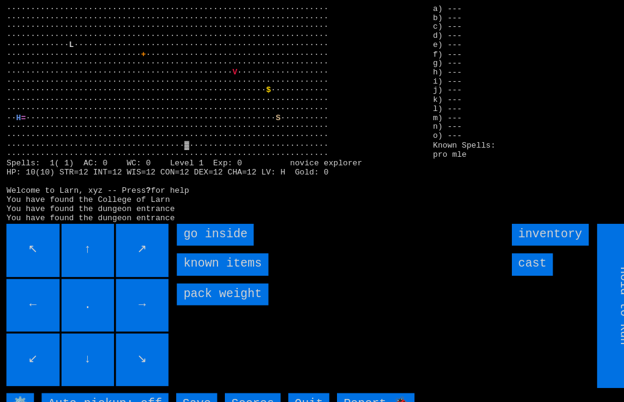
click at [185, 234] on inside "go inside" at bounding box center [204, 223] width 73 height 21
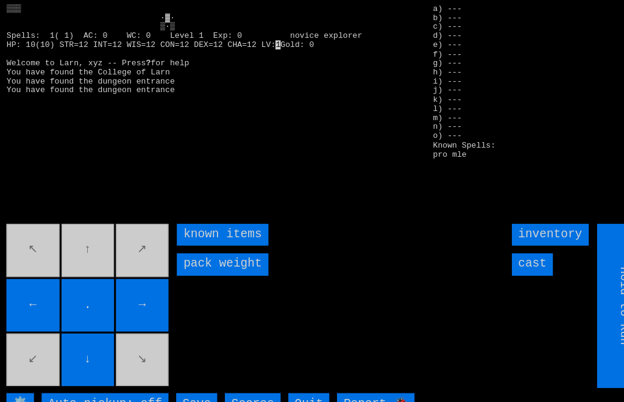
click at [76, 273] on movebuttons "↖ ↑ ↗ ← . → ↙ ↓ ↘" at bounding box center [84, 291] width 156 height 156
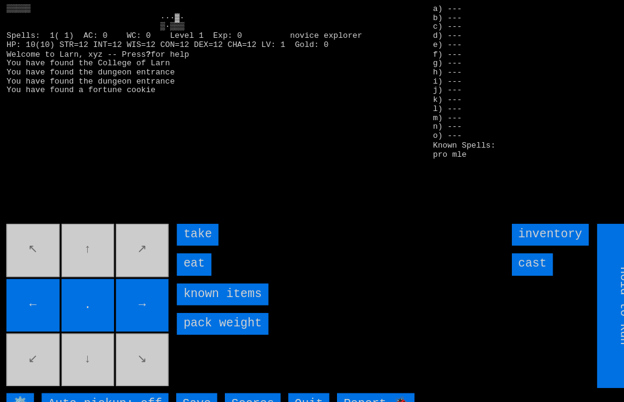
click at [174, 262] on input "eat" at bounding box center [184, 251] width 32 height 21
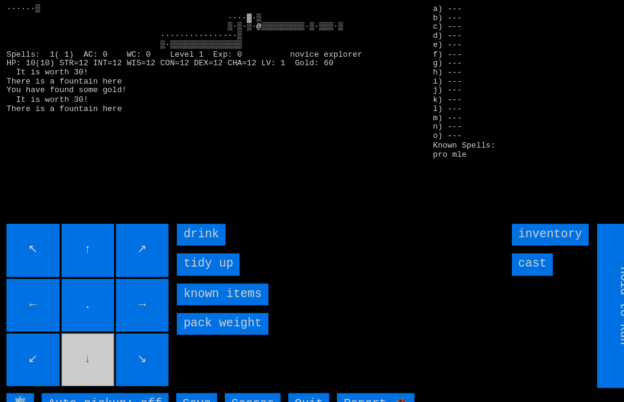
click at [171, 234] on input "drink" at bounding box center [191, 223] width 46 height 21
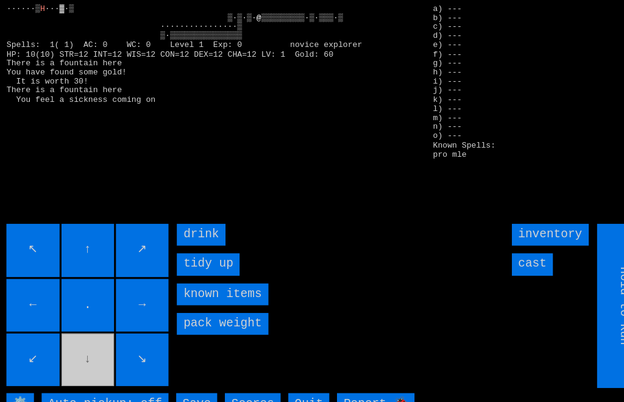
click at [173, 234] on input "drink" at bounding box center [191, 223] width 46 height 21
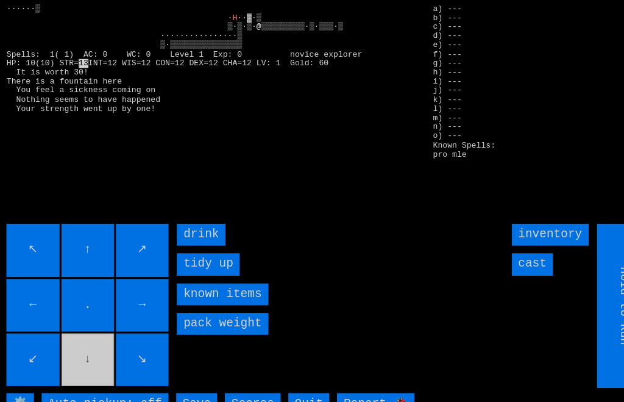
click at [174, 234] on input "drink" at bounding box center [191, 223] width 46 height 21
click at [179, 234] on input "drink" at bounding box center [191, 223] width 46 height 21
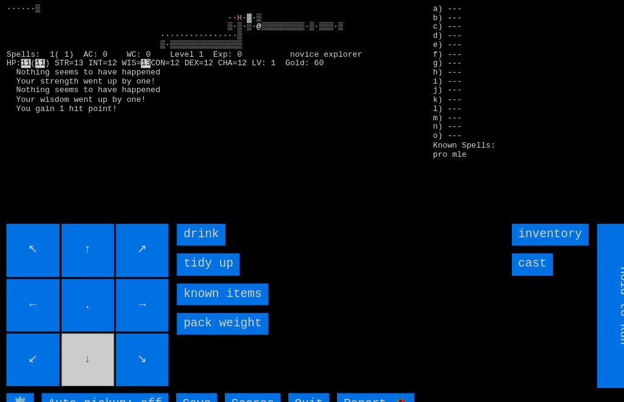
click at [178, 234] on input "drink" at bounding box center [191, 223] width 46 height 21
click at [180, 234] on input "drink" at bounding box center [191, 223] width 46 height 21
click at [179, 234] on input "drink" at bounding box center [191, 223] width 46 height 21
click at [185, 234] on input "drink" at bounding box center [191, 223] width 46 height 21
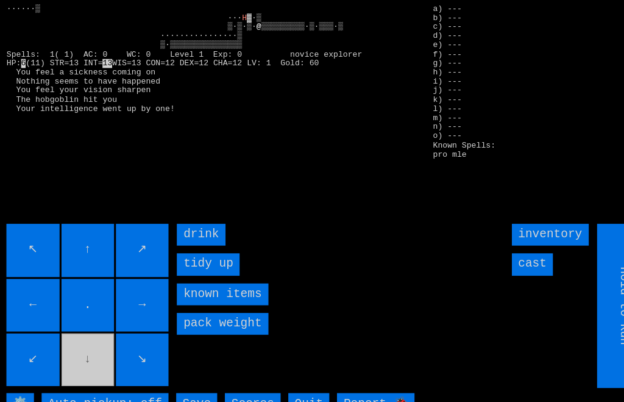
click at [185, 234] on input "drink" at bounding box center [191, 223] width 46 height 21
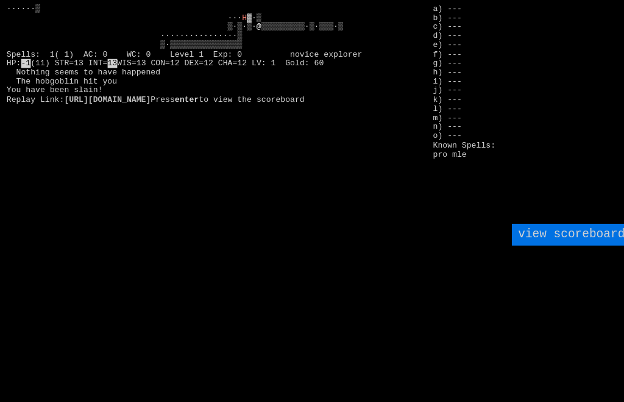
click at [185, 240] on larngrid "H ▓·▒ ▒·▒·▒· @ ▒▒▒▒▒▒▒▒▒·▒·▒▒▒·▒ ················▒ ▒·▒▒▒▒▒▒▒▒▒▒▒▒▒▒▒ Spells: 1(…" at bounding box center [312, 201] width 624 height 402
click at [548, 234] on scoreboard "view scoreboard" at bounding box center [544, 223] width 114 height 21
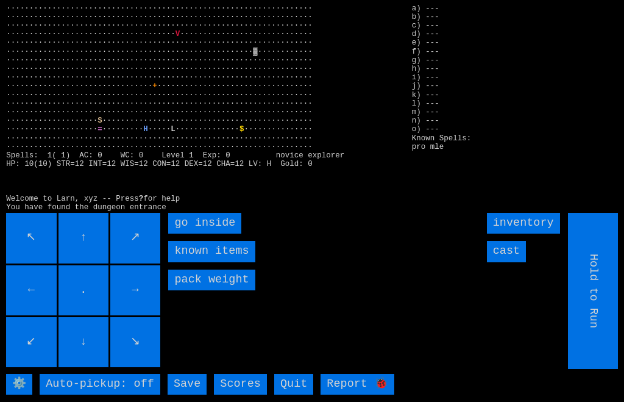
click at [176, 234] on inside "go inside" at bounding box center [204, 223] width 73 height 21
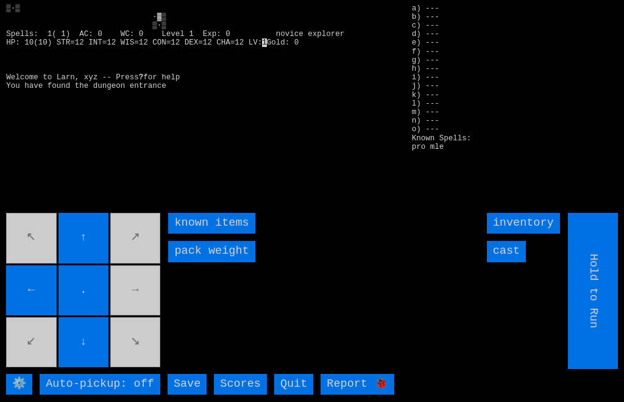
click at [120, 331] on movebuttons "↖ ↑ ↗ ← . → ↙ ↓ ↘" at bounding box center [84, 291] width 156 height 156
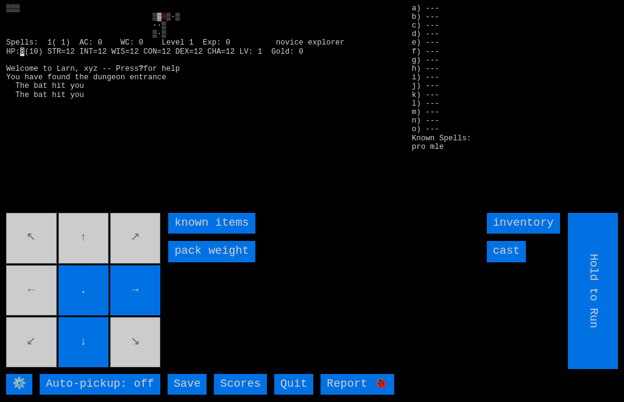
click at [499, 262] on input "cast" at bounding box center [506, 251] width 39 height 21
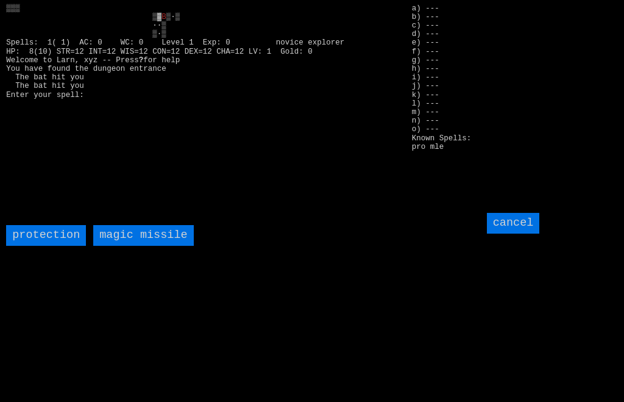
click at [127, 246] on missile "magic missile" at bounding box center [143, 235] width 100 height 21
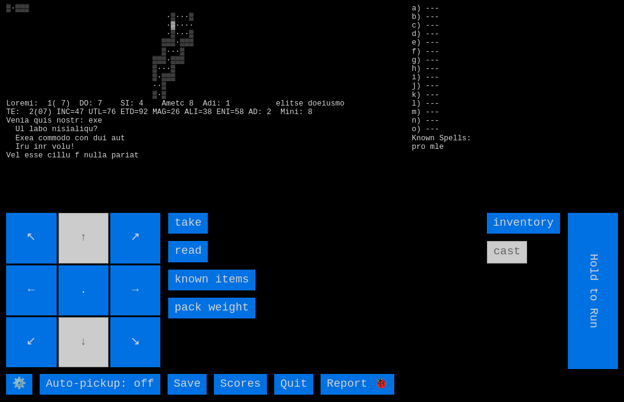
click at [175, 262] on input "read" at bounding box center [187, 251] width 39 height 21
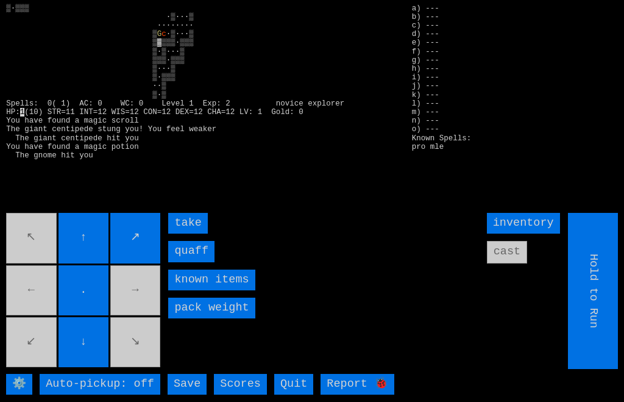
click at [191, 262] on input "quaff" at bounding box center [191, 251] width 46 height 21
